Goal: Task Accomplishment & Management: Manage account settings

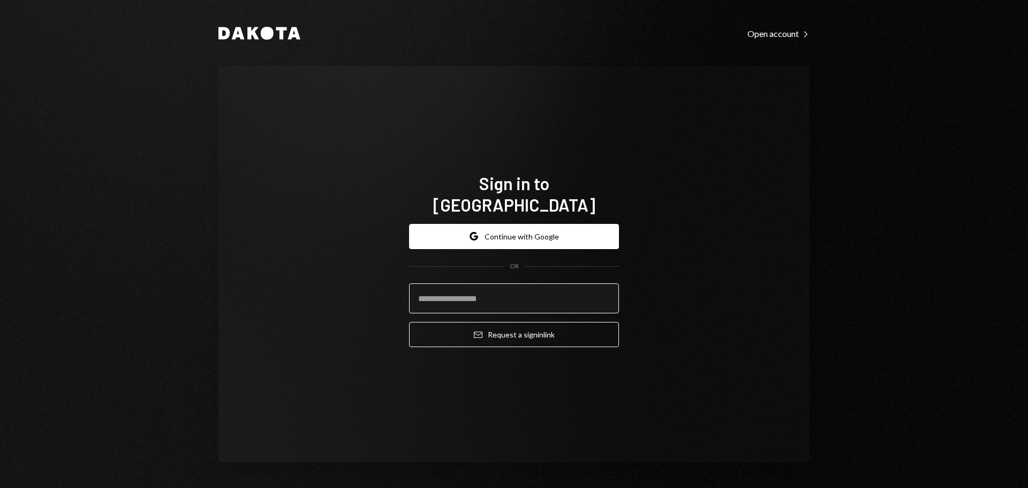
click at [501, 296] on input "email" at bounding box center [514, 298] width 210 height 30
click at [597, 294] on input "email" at bounding box center [514, 298] width 210 height 30
click at [0, 487] on com-1password-button at bounding box center [0, 488] width 0 height 0
click at [561, 284] on input "email" at bounding box center [514, 298] width 210 height 30
type input "**********"
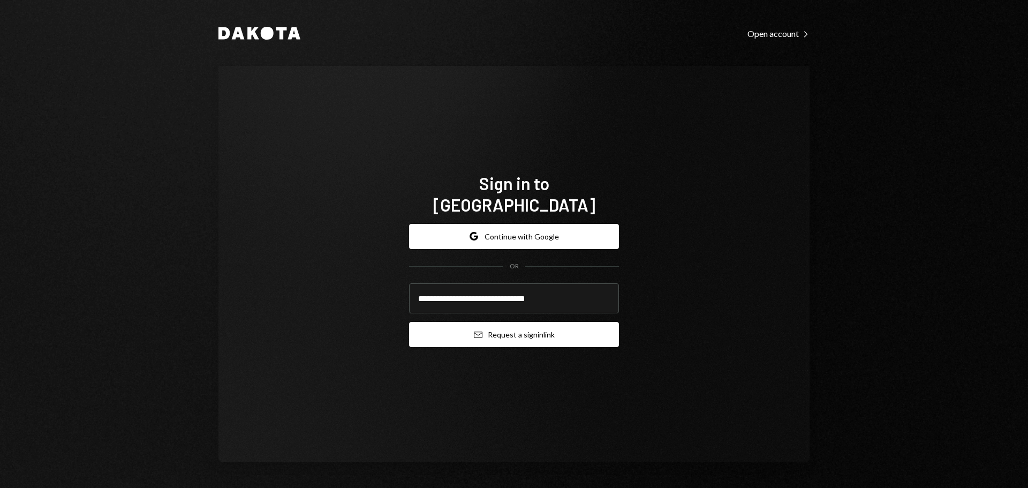
click at [477, 330] on icon "Email" at bounding box center [478, 334] width 9 height 9
